Goal: Task Accomplishment & Management: Use online tool/utility

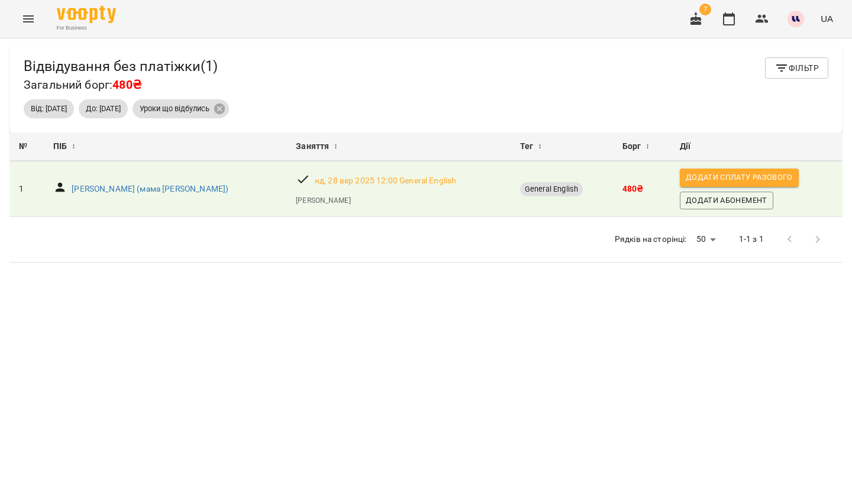
click at [30, 17] on icon "Menu" at bounding box center [28, 19] width 14 height 14
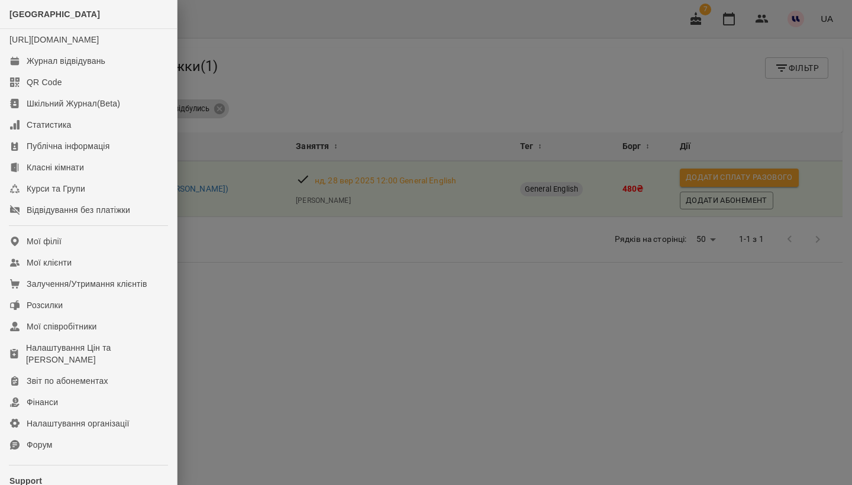
click at [340, 343] on div at bounding box center [426, 242] width 852 height 485
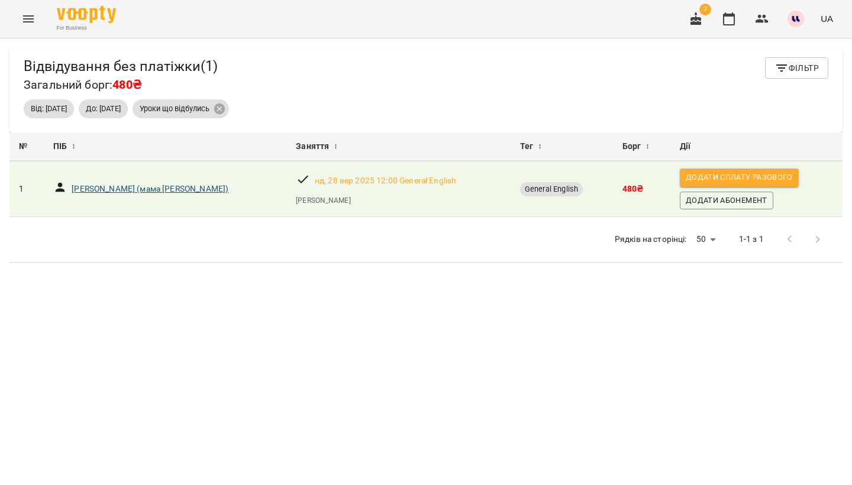
click at [174, 186] on p "[PERSON_NAME] (мама [PERSON_NAME])" at bounding box center [150, 189] width 157 height 12
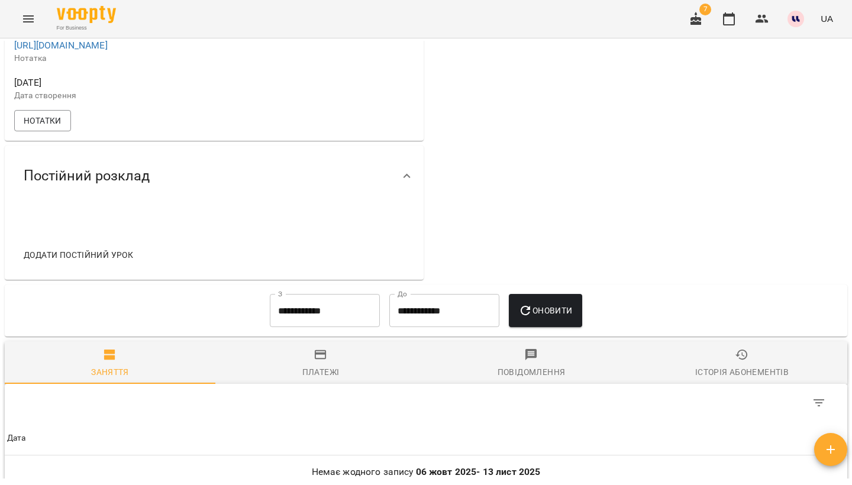
scroll to position [380, 0]
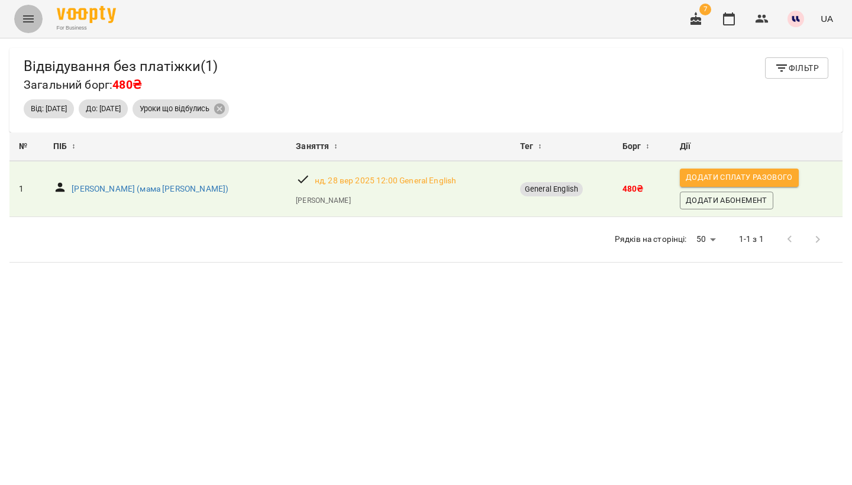
click at [34, 18] on icon "Menu" at bounding box center [28, 19] width 14 height 14
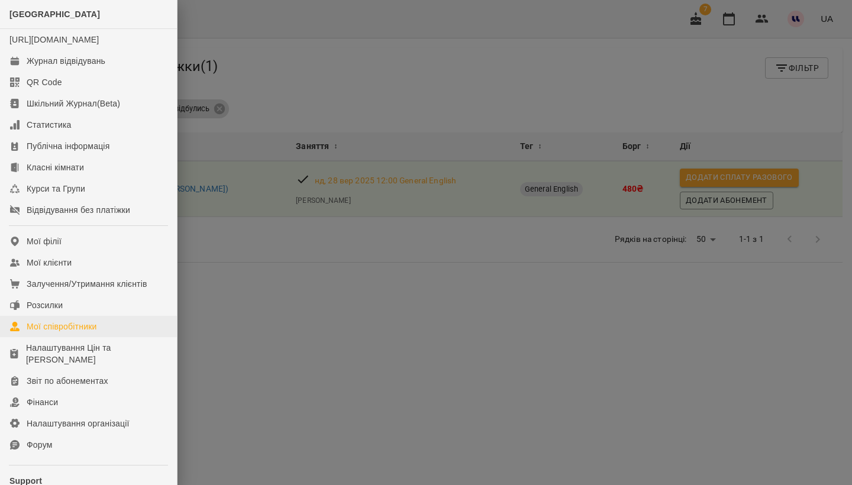
click at [60, 333] on div "Мої співробітники" at bounding box center [62, 327] width 70 height 12
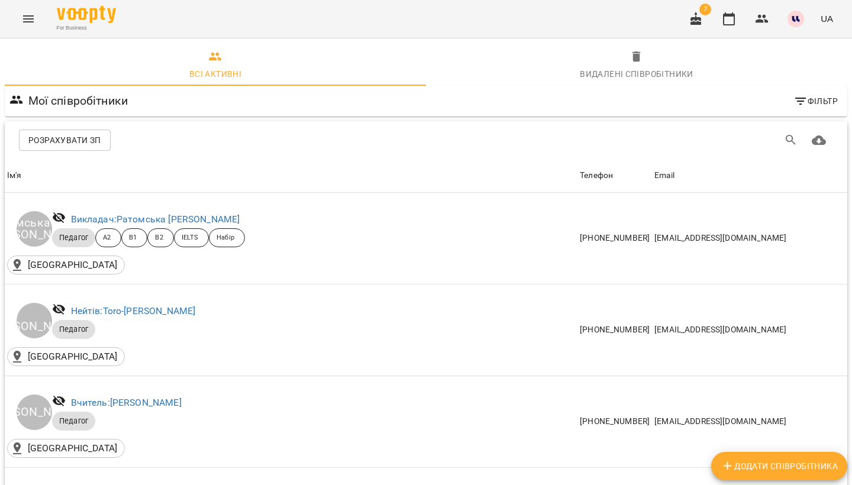
click at [93, 137] on span "Розрахувати ЗП" at bounding box center [64, 140] width 73 height 14
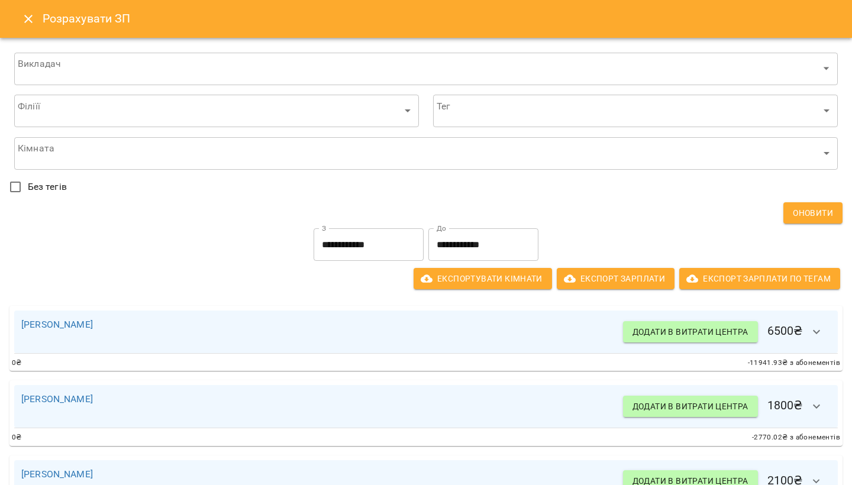
click at [330, 254] on input "**********" at bounding box center [369, 244] width 110 height 33
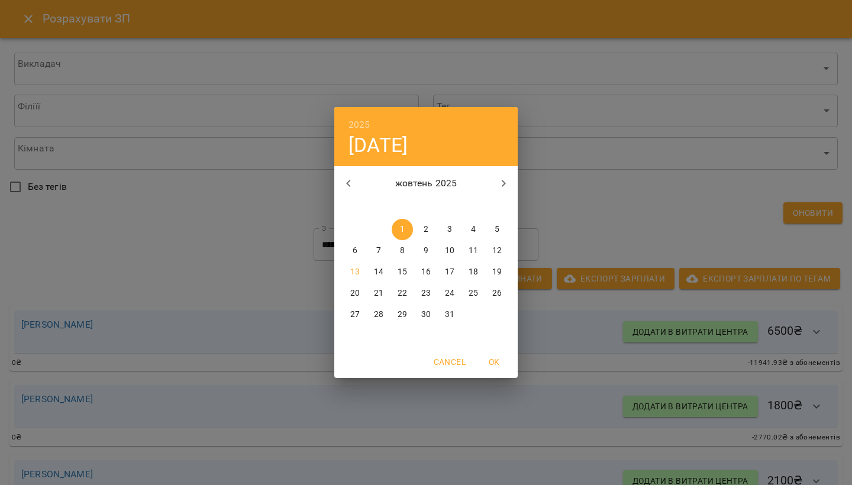
click at [310, 262] on div "2025 ср, жовт [DATE] вт ср чт пт сб нд 29 30 1 2 3 4 5 6 7 8 9 10 11 12 13 14 1…" at bounding box center [426, 242] width 852 height 485
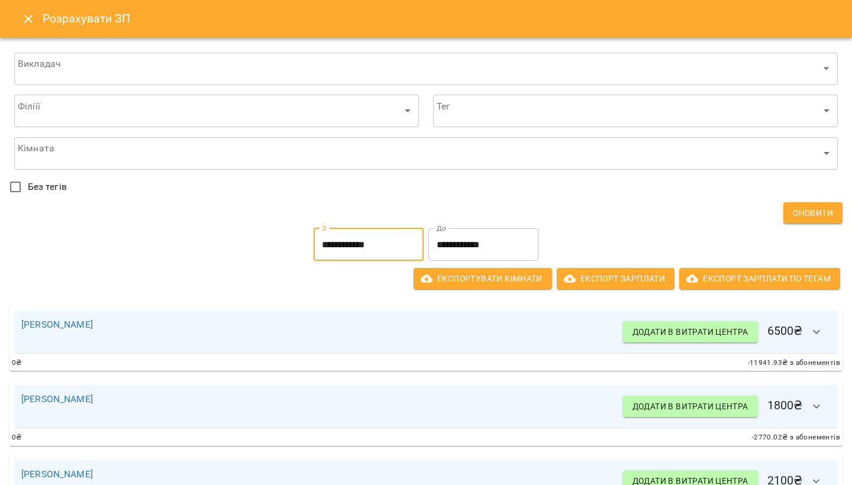
click at [489, 240] on input "**********" at bounding box center [484, 244] width 110 height 33
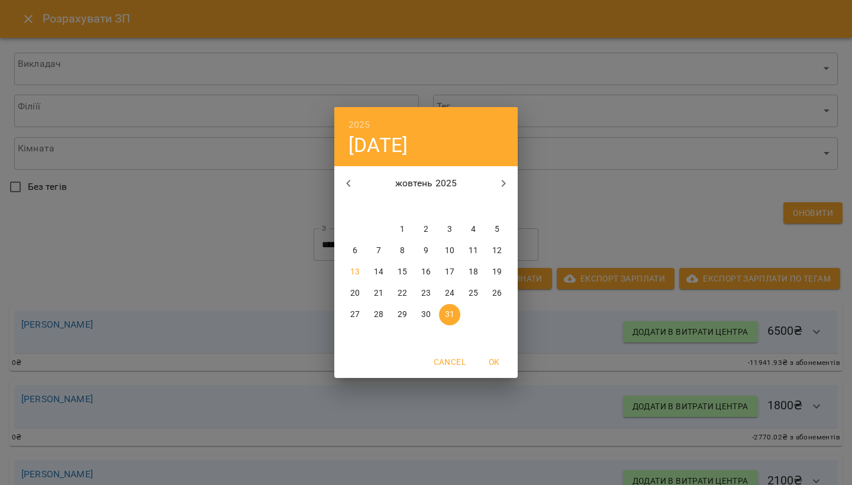
click at [380, 277] on p "14" at bounding box center [378, 272] width 9 height 12
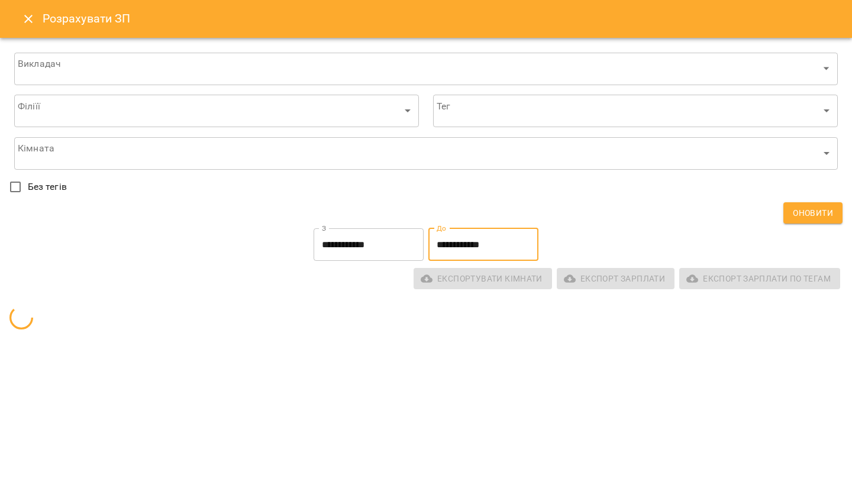
type input "**********"
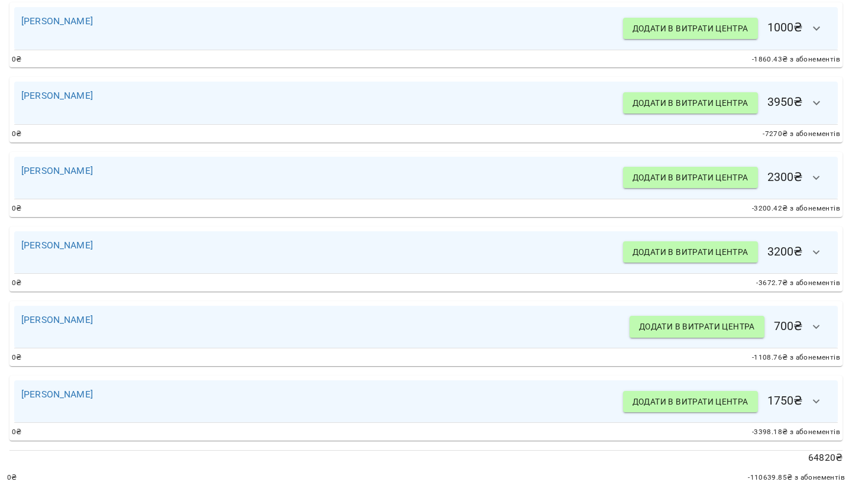
scroll to position [1647, 0]
drag, startPoint x: 765, startPoint y: 469, endPoint x: 736, endPoint y: 470, distance: 29.0
click at [736, 473] on div "0 ₴ -110639.85 ₴ з абонементів" at bounding box center [426, 479] width 838 height 12
click at [685, 452] on p "64820 ₴" at bounding box center [425, 459] width 833 height 14
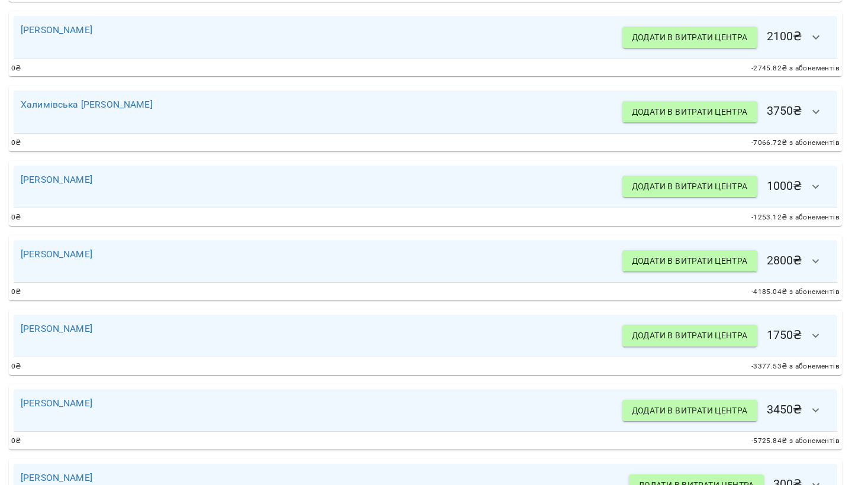
scroll to position [1293, 1]
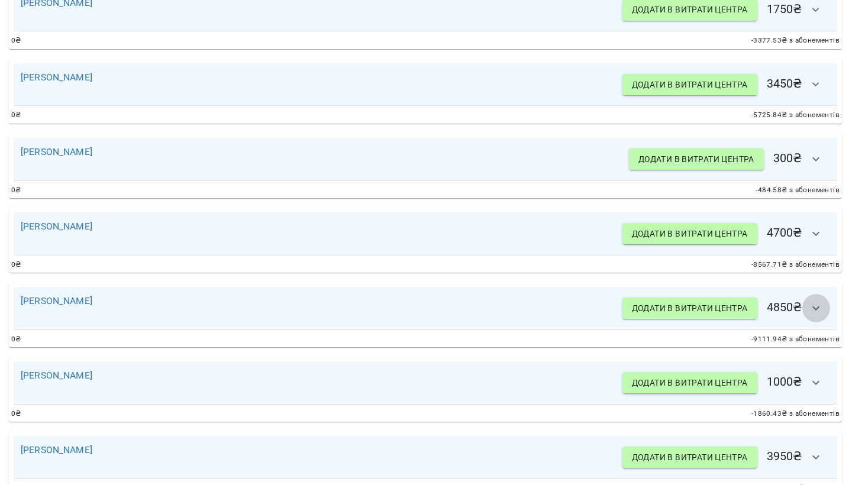
click at [819, 303] on icon "button" at bounding box center [816, 308] width 14 height 14
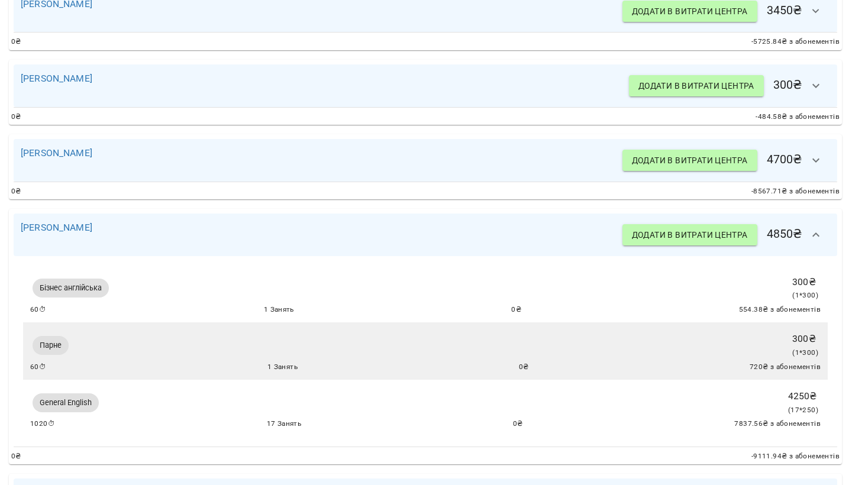
scroll to position [1366, 1]
click at [810, 234] on icon "button" at bounding box center [816, 235] width 14 height 14
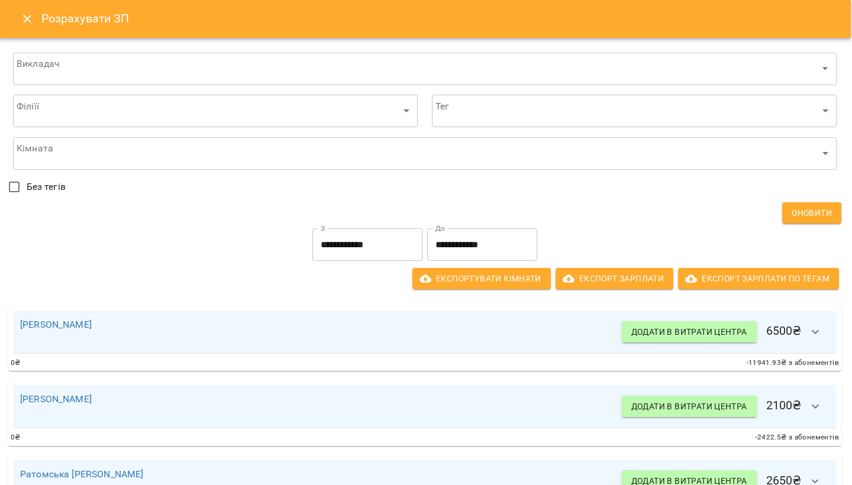
scroll to position [0, 1]
click at [30, 15] on icon "Close" at bounding box center [27, 19] width 8 height 8
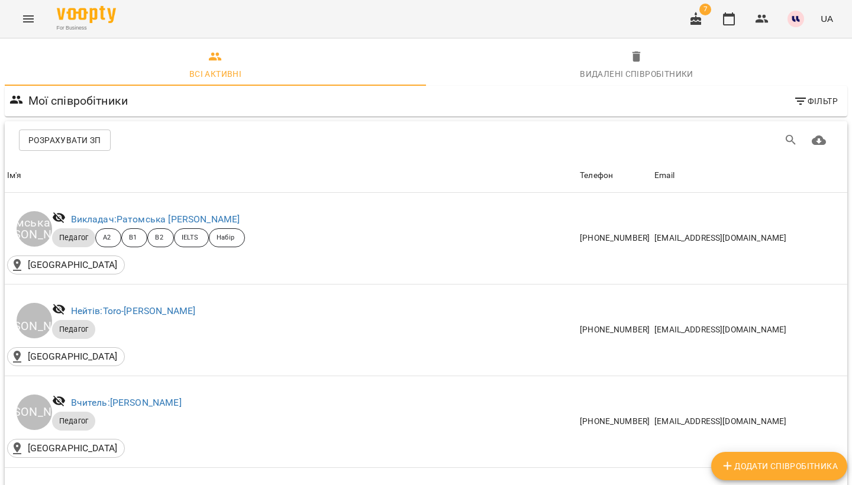
click at [29, 19] on icon "Menu" at bounding box center [28, 18] width 11 height 7
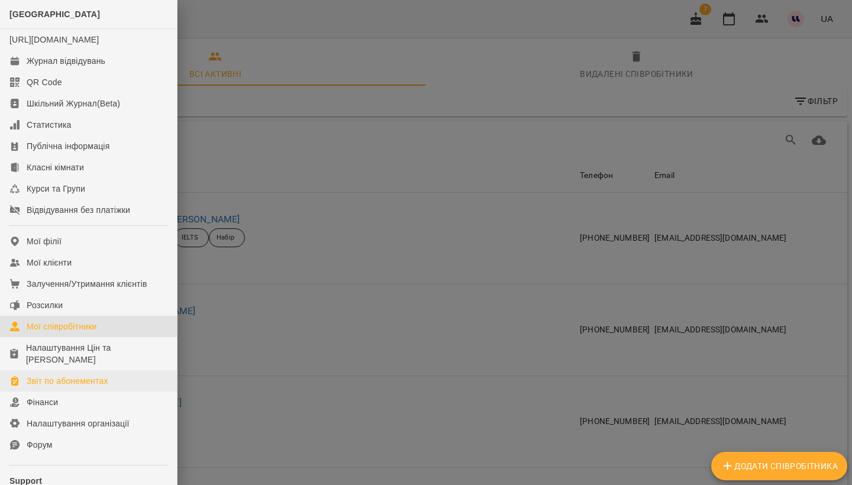
click at [72, 387] on div "Звіт по абонементах" at bounding box center [68, 381] width 82 height 12
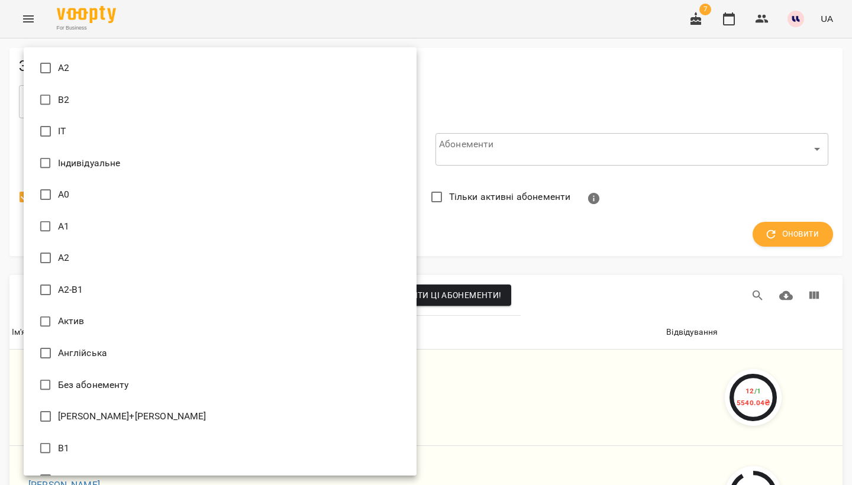
click at [101, 315] on li "Актив" at bounding box center [220, 322] width 393 height 32
type input "*****"
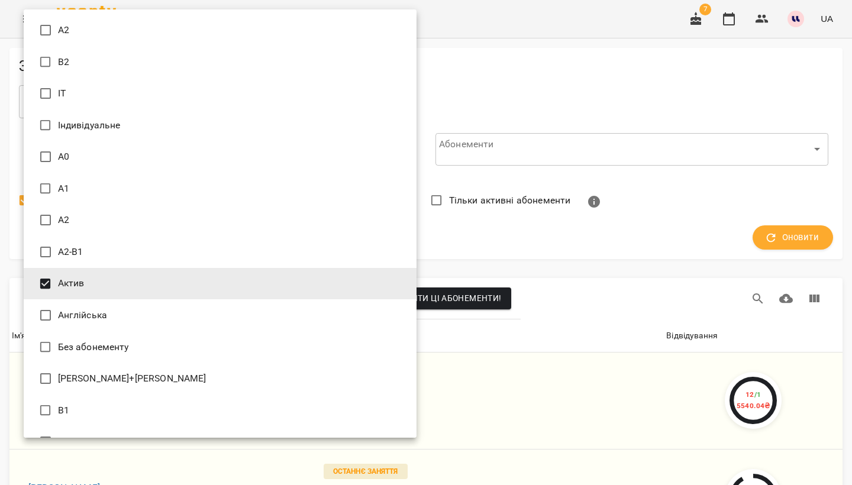
click at [522, 243] on div at bounding box center [426, 242] width 852 height 485
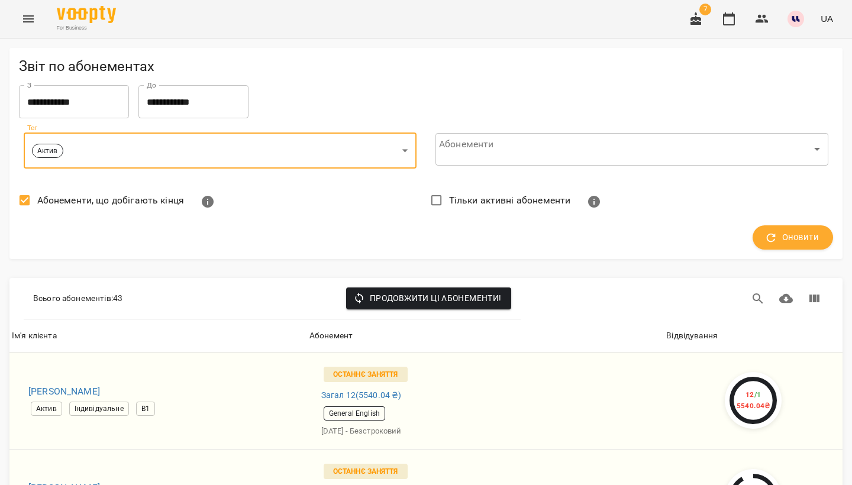
click at [719, 339] on span "Відвідування" at bounding box center [753, 336] width 174 height 14
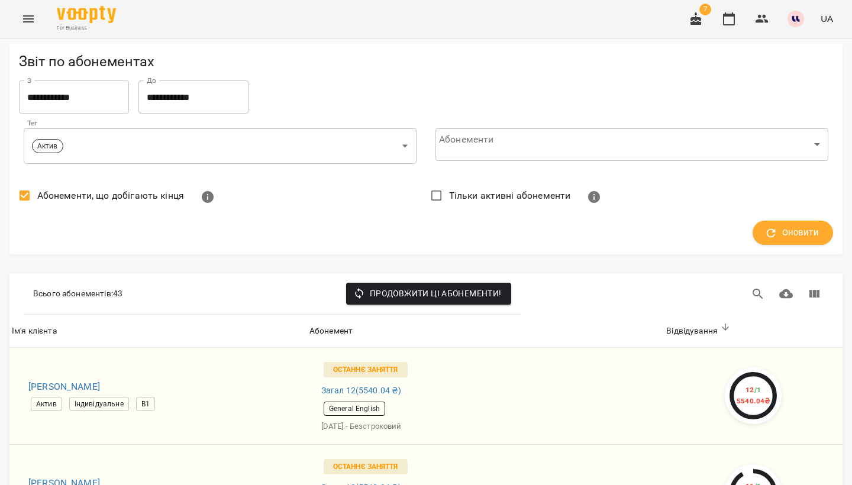
scroll to position [128, 0]
